Goal: Find contact information: Obtain details needed to contact an individual or organization

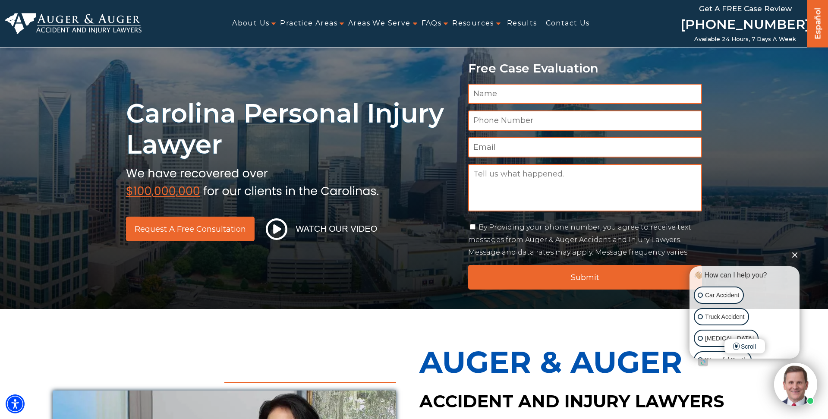
click at [719, 20] on link "[PHONE_NUMBER]" at bounding box center [746, 25] width 130 height 21
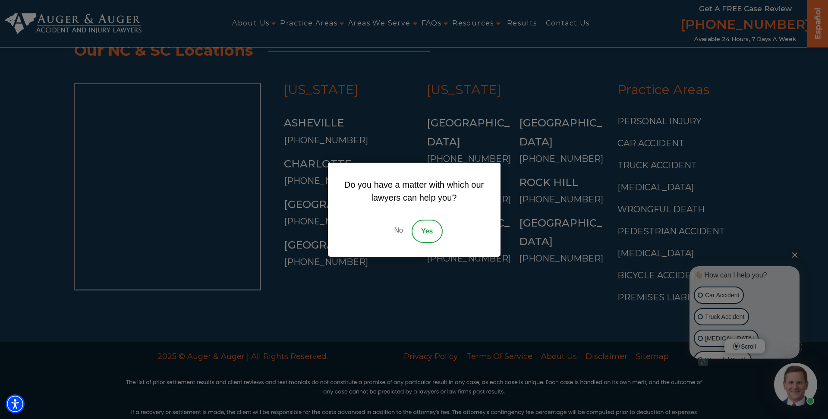
scroll to position [3236, 0]
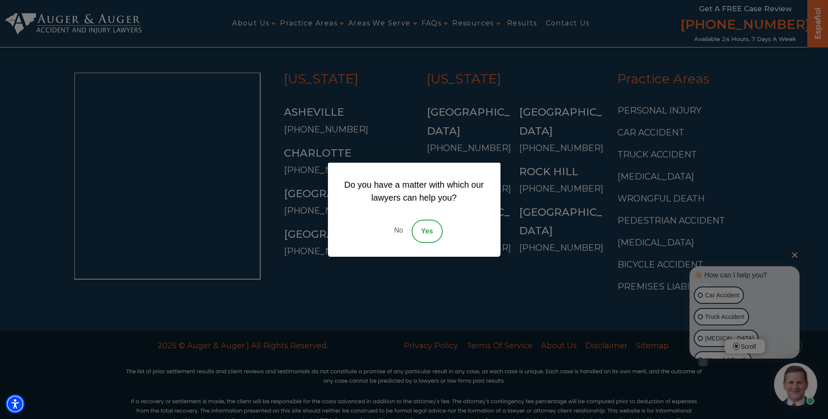
click at [397, 230] on link "No" at bounding box center [398, 231] width 26 height 23
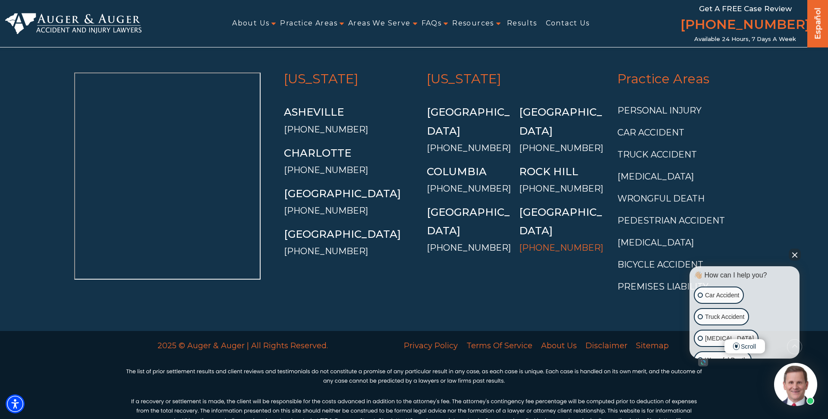
click at [551, 243] on link "[PHONE_NUMBER]" at bounding box center [561, 248] width 84 height 10
click at [541, 183] on link "[PHONE_NUMBER]" at bounding box center [561, 188] width 84 height 10
click at [536, 143] on link "[PHONE_NUMBER]" at bounding box center [561, 148] width 84 height 10
click at [472, 143] on link "[PHONE_NUMBER]" at bounding box center [469, 148] width 84 height 10
click at [470, 183] on link "[PHONE_NUMBER]" at bounding box center [469, 188] width 84 height 10
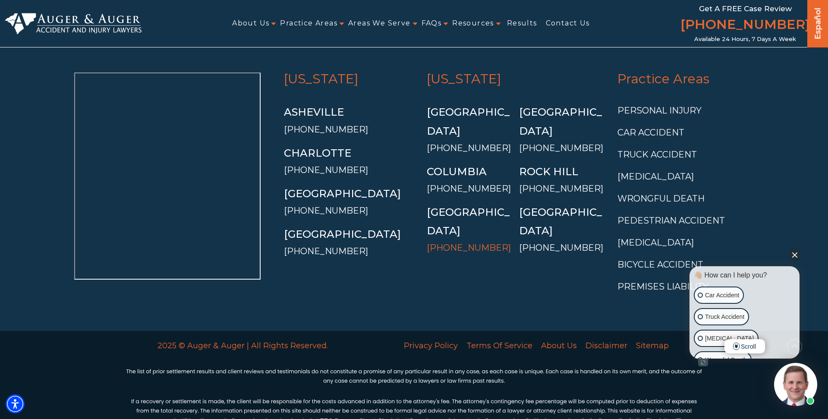
click at [470, 243] on link "[PHONE_NUMBER]" at bounding box center [469, 248] width 84 height 10
click at [331, 246] on link "[PHONE_NUMBER]" at bounding box center [326, 251] width 84 height 10
click at [307, 205] on link "[PHONE_NUMBER]" at bounding box center [326, 210] width 84 height 10
click at [318, 165] on link "[PHONE_NUMBER]" at bounding box center [326, 170] width 84 height 10
click at [327, 124] on link "[PHONE_NUMBER]" at bounding box center [326, 129] width 84 height 10
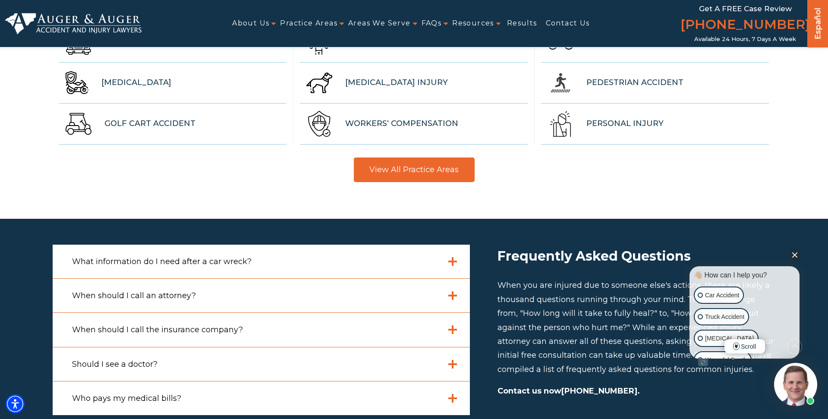
scroll to position [2420, 0]
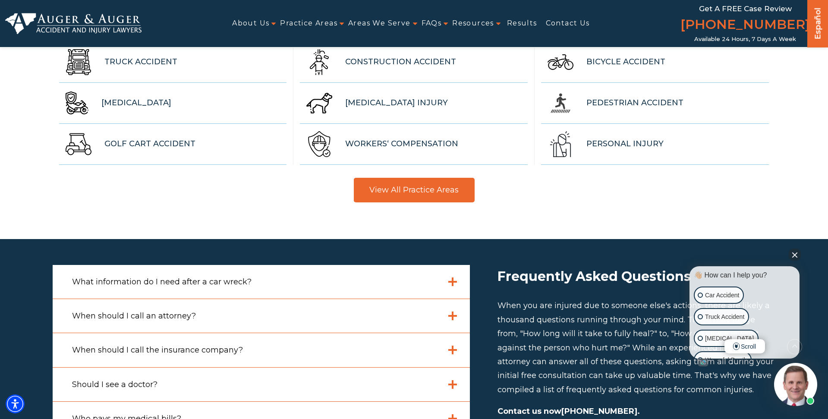
click at [178, 178] on div "View All Practice Areas" at bounding box center [414, 190] width 723 height 25
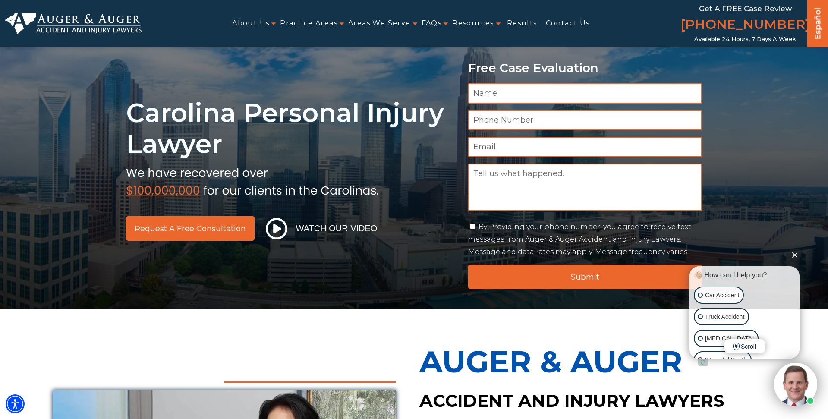
scroll to position [0, 0]
click at [320, 233] on button "Watch Our Video" at bounding box center [321, 229] width 117 height 22
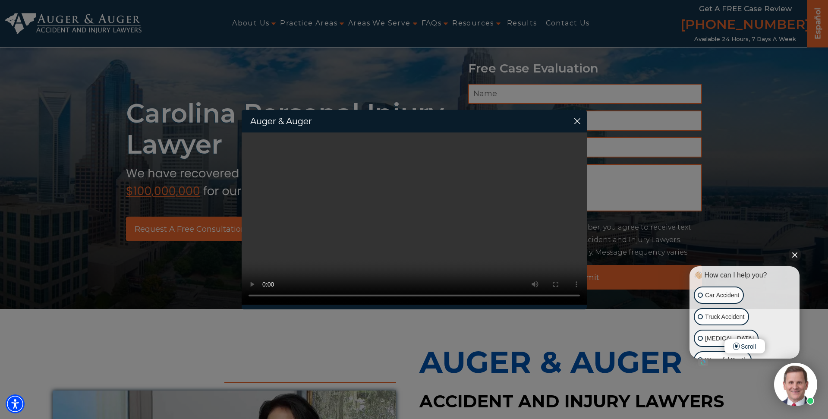
click at [77, 199] on div "Auger & Auger Your browser does not support the video tag." at bounding box center [414, 209] width 828 height 419
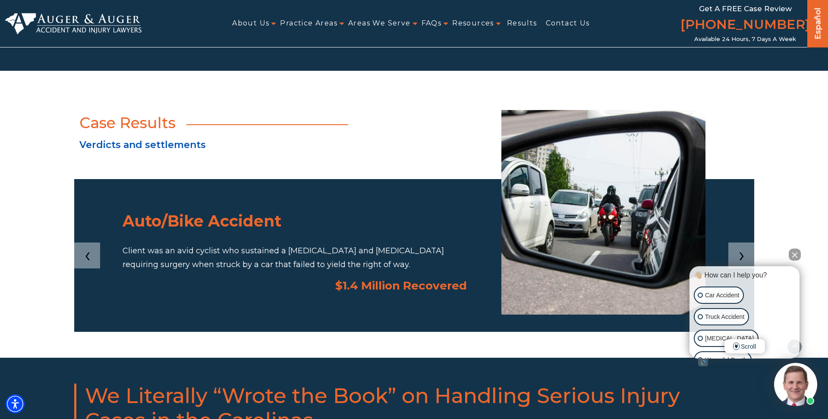
scroll to position [1293, 0]
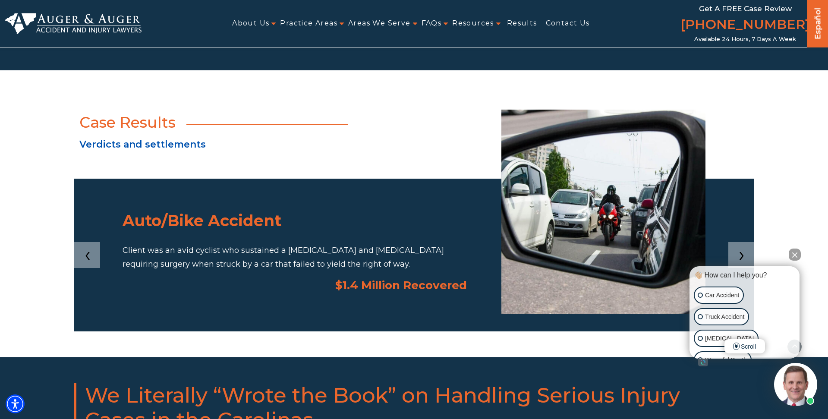
click at [739, 244] on span "›" at bounding box center [742, 254] width 6 height 20
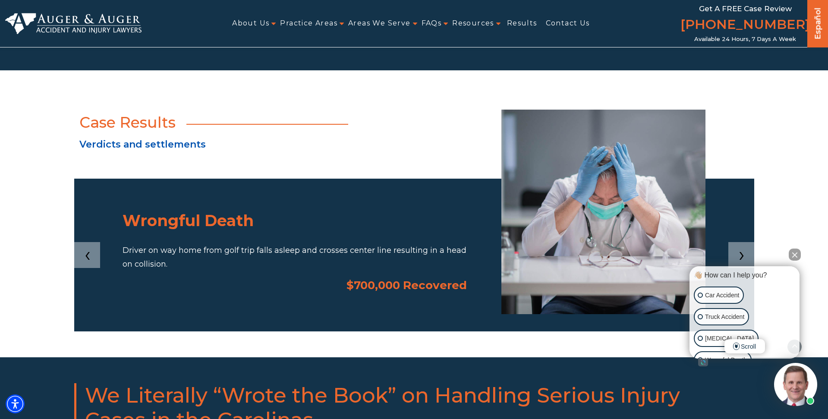
click at [739, 244] on span "›" at bounding box center [742, 254] width 6 height 20
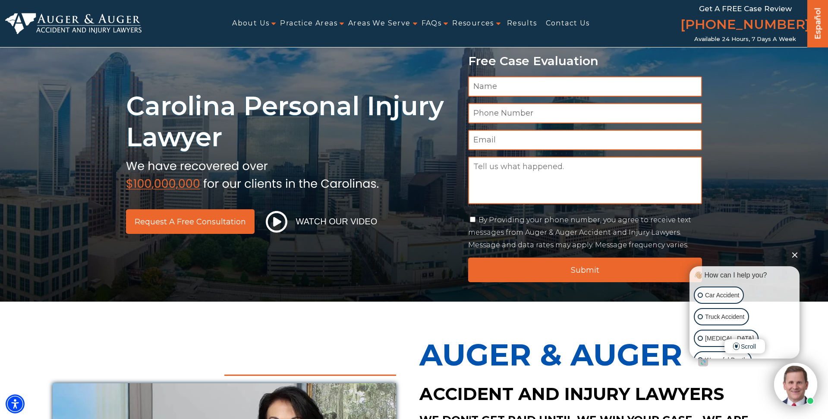
scroll to position [0, 0]
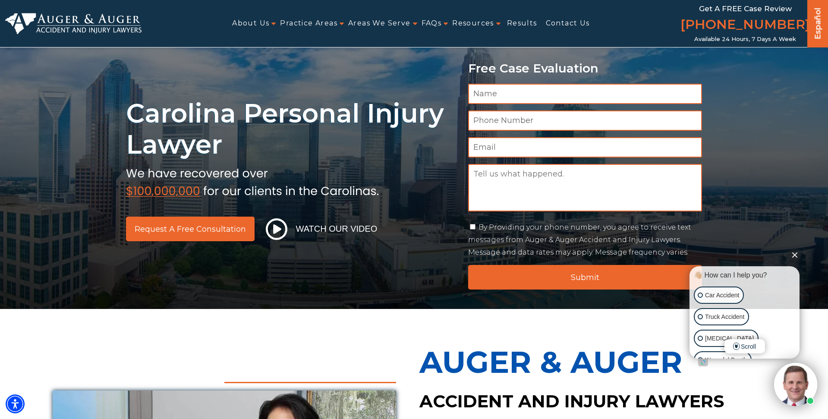
click at [99, 109] on div "Carolina Personal Injury Lawyer Request a Free Consultation Watch Our Video Fre…" at bounding box center [414, 154] width 828 height 309
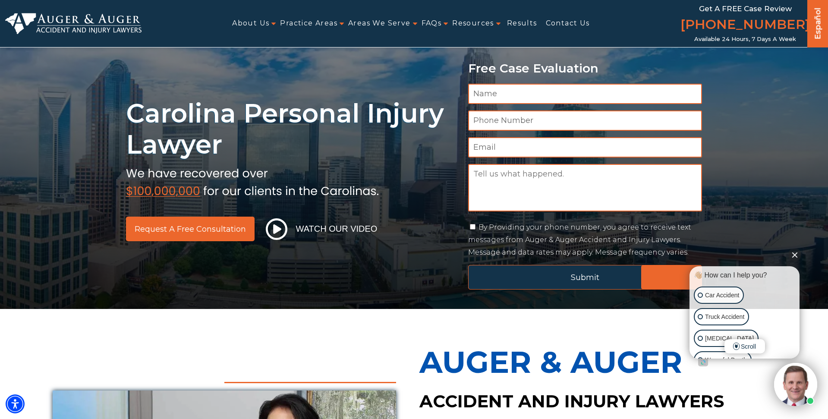
click at [575, 279] on input "Submit" at bounding box center [585, 277] width 234 height 25
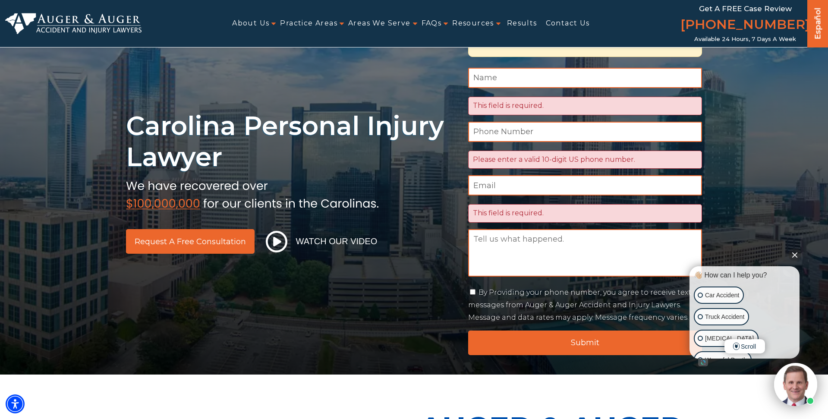
click at [796, 254] on button "Close Intaker Chat Widget" at bounding box center [795, 255] width 12 height 12
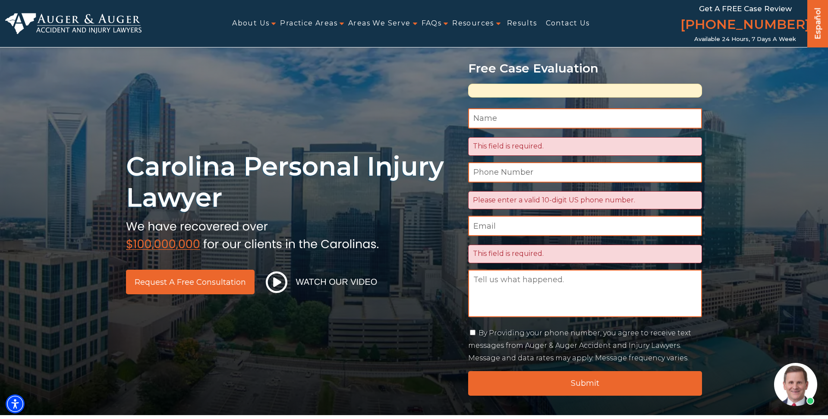
click at [495, 89] on div at bounding box center [585, 91] width 234 height 14
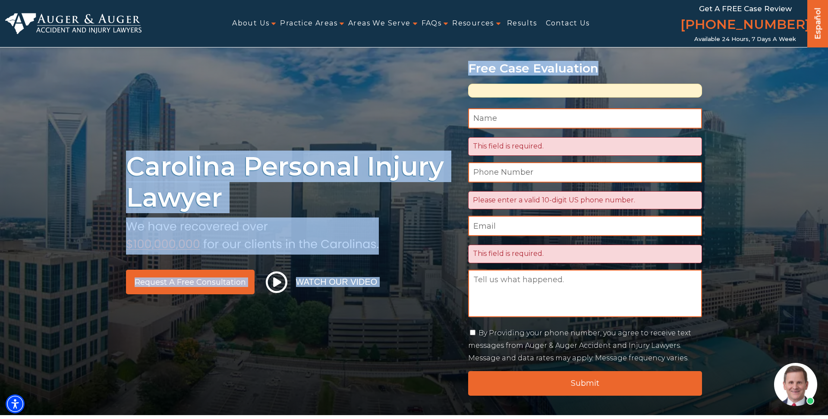
drag, startPoint x: 467, startPoint y: 85, endPoint x: 695, endPoint y: 103, distance: 229.1
click at [695, 103] on div "Carolina Personal Injury Lawyer Request a Free Consultation Watch Our Video Fre…" at bounding box center [414, 207] width 828 height 415
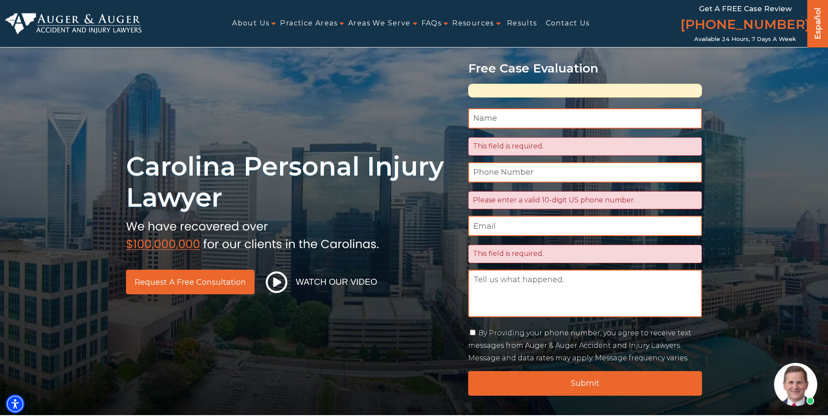
click at [710, 95] on div "Carolina Personal Injury Lawyer Request a Free Consultation Watch Our Video Fre…" at bounding box center [414, 207] width 828 height 415
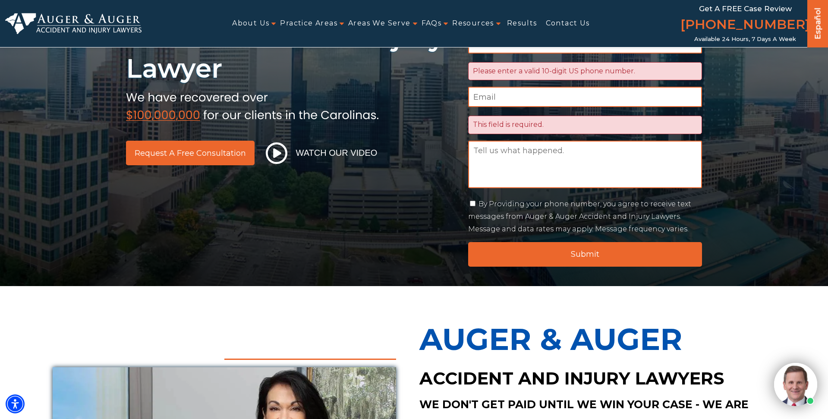
scroll to position [130, 0]
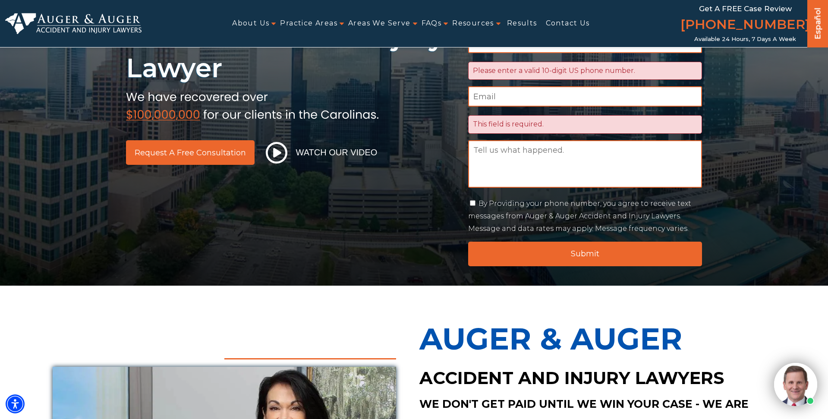
drag, startPoint x: 165, startPoint y: 248, endPoint x: 170, endPoint y: 247, distance: 4.8
click at [165, 248] on div "Carolina Personal Injury Lawyer Request a Free Consultation Watch Our Video Fre…" at bounding box center [414, 77] width 828 height 415
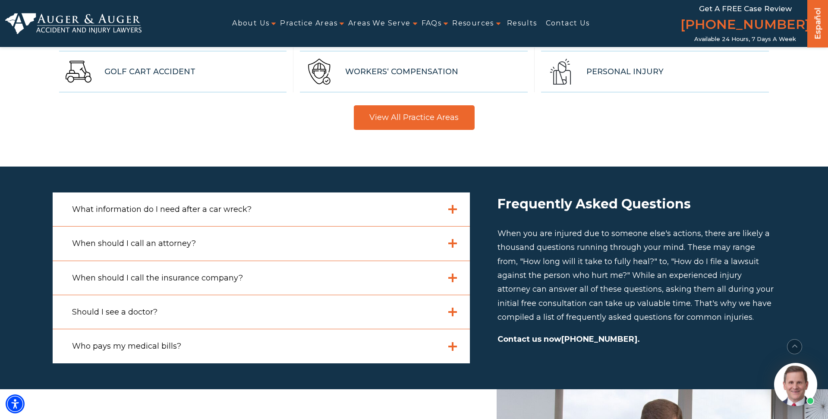
scroll to position [2633, 0]
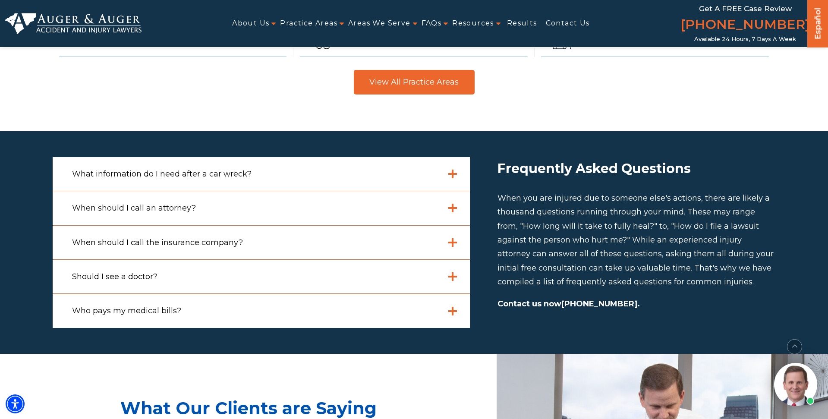
click at [509, 157] on h2 "Frequently Asked Questions" at bounding box center [637, 168] width 278 height 23
drag, startPoint x: 509, startPoint y: 139, endPoint x: 650, endPoint y: 136, distance: 141.2
click at [650, 157] on h2 "Frequently Asked Questions" at bounding box center [637, 168] width 278 height 23
copy h2 "Frequently Asked Questions"
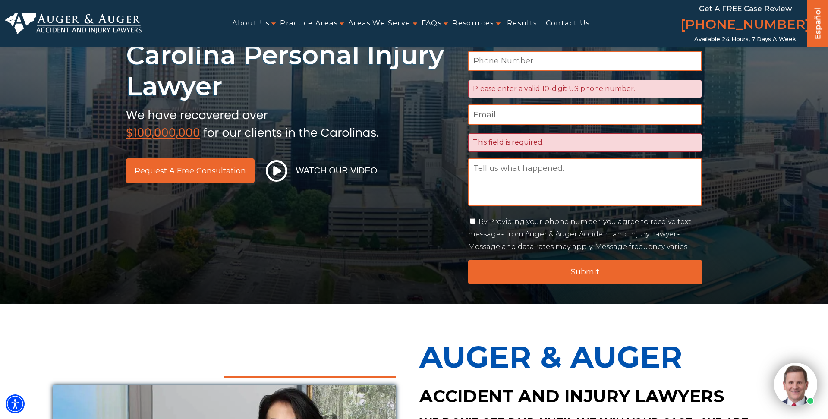
scroll to position [0, 0]
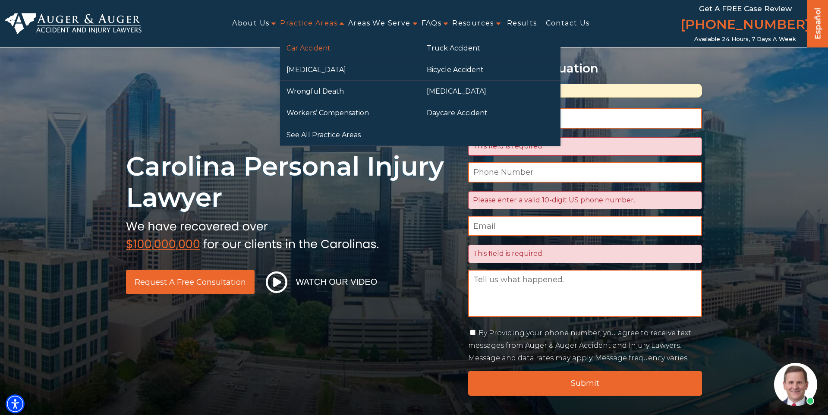
click at [308, 53] on link "Car Accident" at bounding box center [350, 48] width 140 height 21
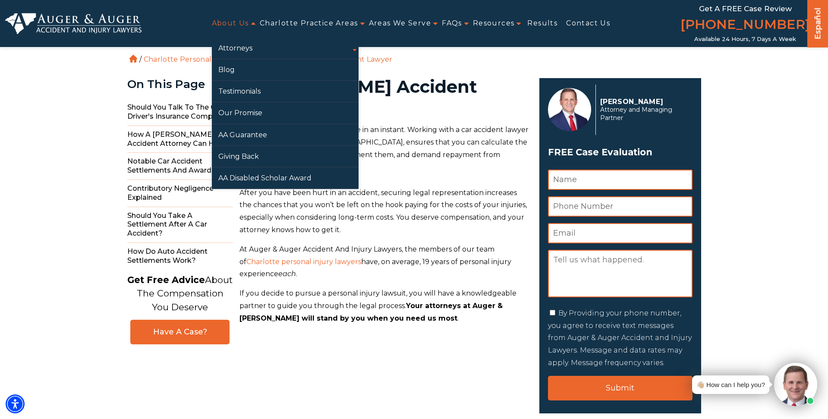
click at [225, 23] on link "About Us" at bounding box center [230, 23] width 37 height 19
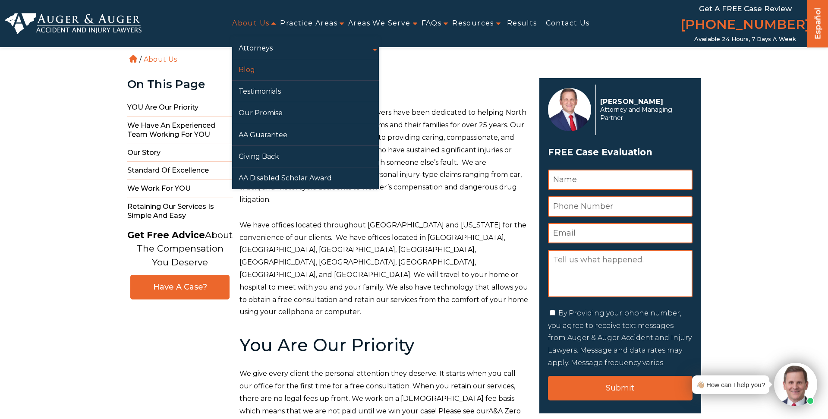
click at [252, 72] on link "Blog" at bounding box center [305, 69] width 147 height 21
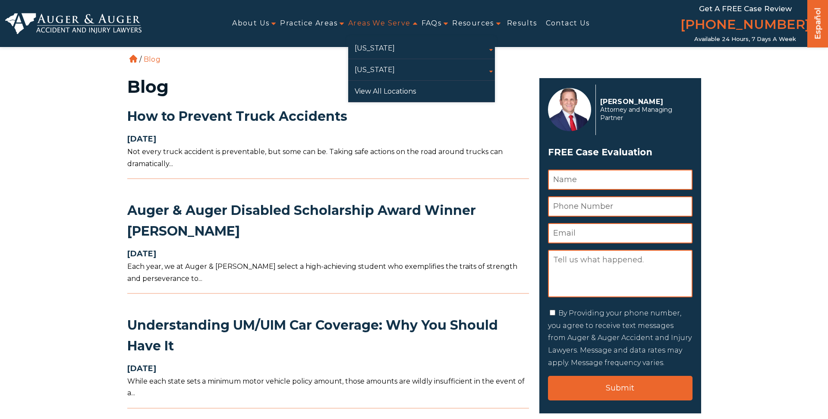
drag, startPoint x: 0, startPoint y: 0, endPoint x: 389, endPoint y: 25, distance: 390.2
click at [389, 25] on link "Areas We Serve" at bounding box center [379, 23] width 63 height 19
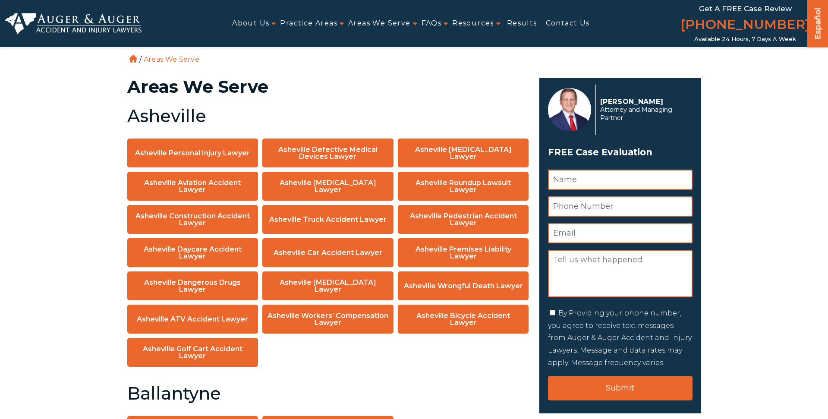
click at [439, 27] on link "FAQs" at bounding box center [432, 23] width 20 height 19
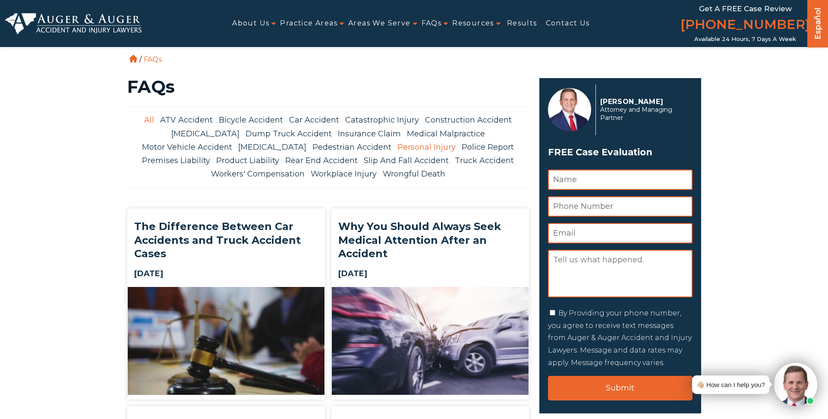
click at [398, 142] on link "Personal Injury" at bounding box center [427, 147] width 58 height 11
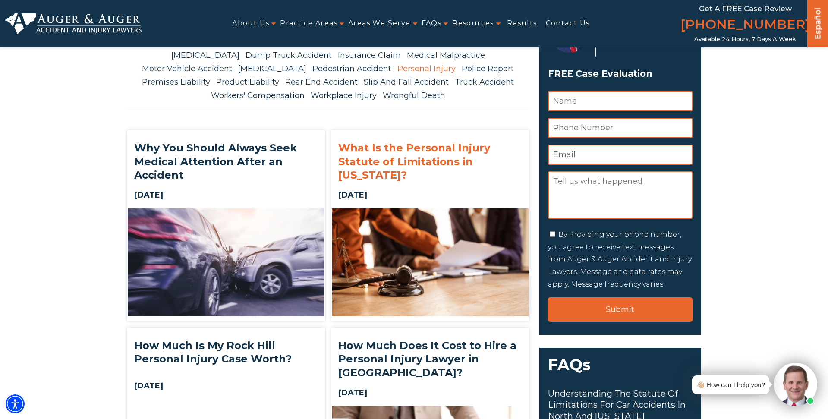
scroll to position [86, 0]
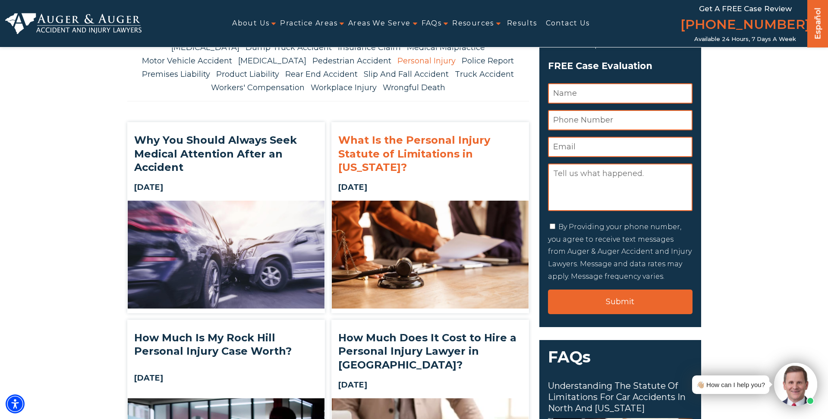
click at [371, 156] on h2 "What Is the Personal Injury Statute of Limitations in North Carolina?" at bounding box center [430, 154] width 197 height 54
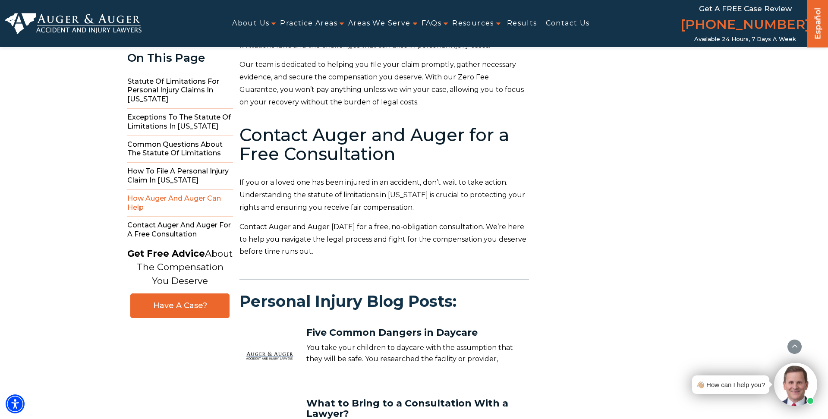
scroll to position [2417, 0]
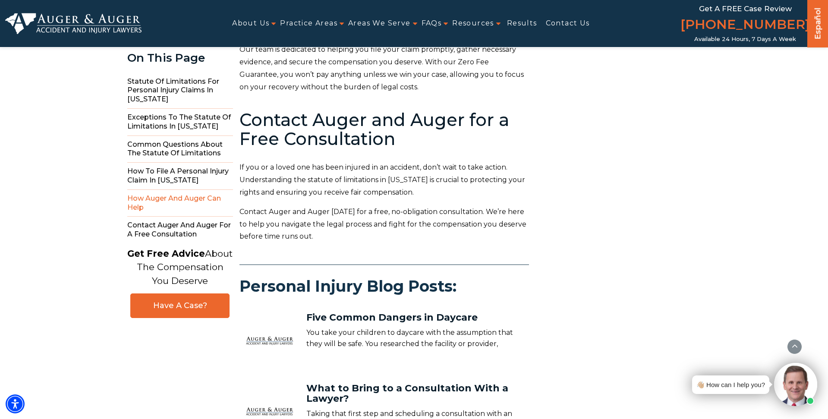
click at [65, 33] on img at bounding box center [73, 23] width 136 height 21
